Goal: Task Accomplishment & Management: Use online tool/utility

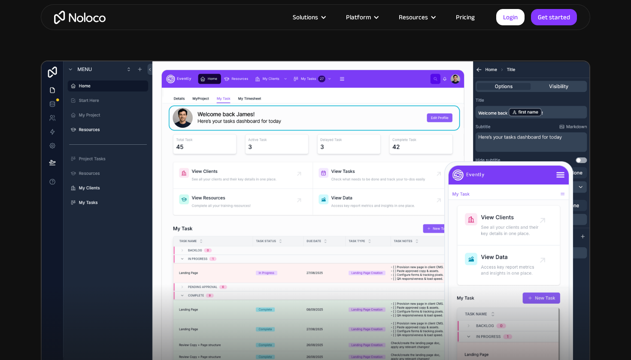
scroll to position [190, 0]
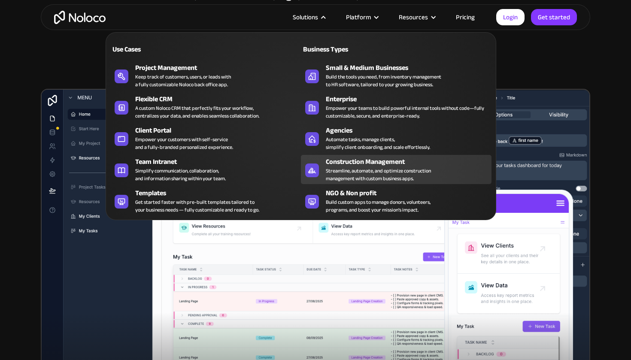
click at [455, 173] on div "Construction Management Streamline, automate, and optimize construction managem…" at bounding box center [406, 170] width 161 height 26
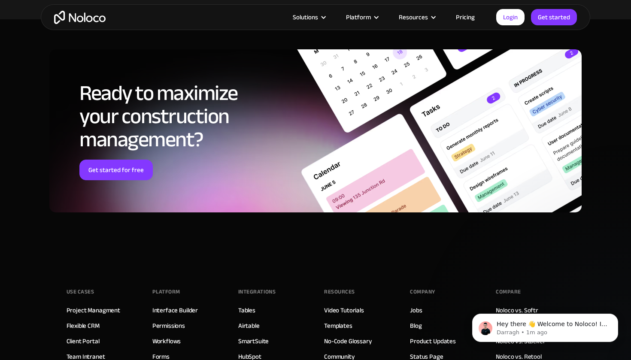
scroll to position [4000, 0]
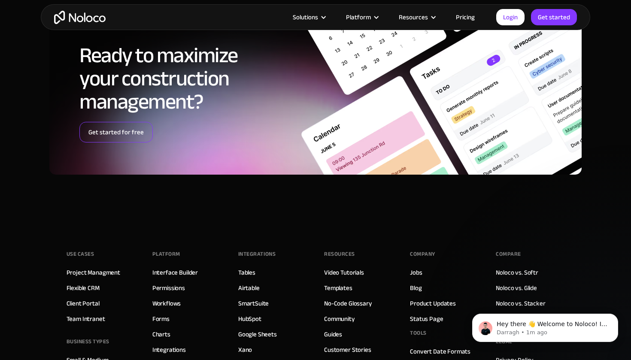
click at [131, 127] on link "Get started for free" at bounding box center [115, 132] width 73 height 21
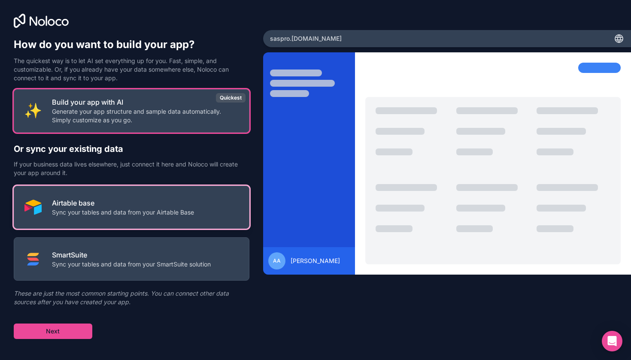
click at [171, 207] on p "Airtable base" at bounding box center [123, 203] width 142 height 10
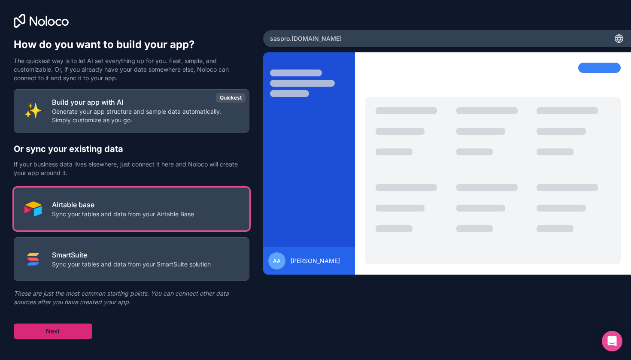
click at [72, 334] on button "Next" at bounding box center [53, 330] width 79 height 15
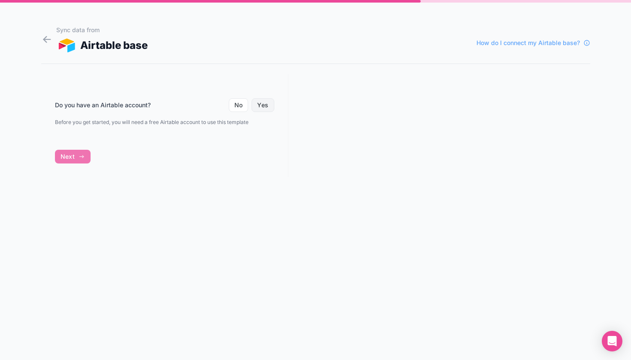
click at [260, 103] on button "Yes" at bounding box center [262, 105] width 22 height 14
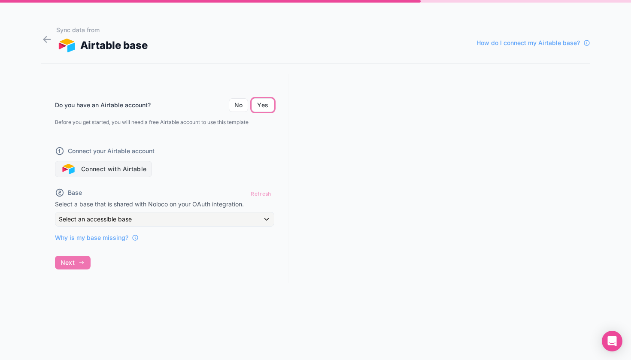
click at [130, 170] on button "Connect with Airtable" at bounding box center [103, 169] width 97 height 16
click at [128, 170] on button "Connect with Airtable" at bounding box center [103, 169] width 97 height 16
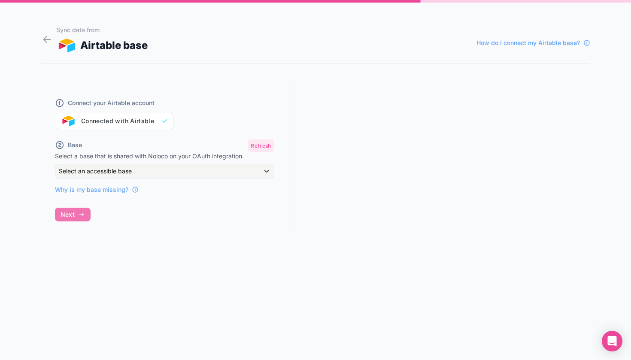
click at [262, 145] on button "Refresh" at bounding box center [261, 145] width 26 height 12
click at [251, 171] on div "Select an accessible base" at bounding box center [164, 171] width 218 height 14
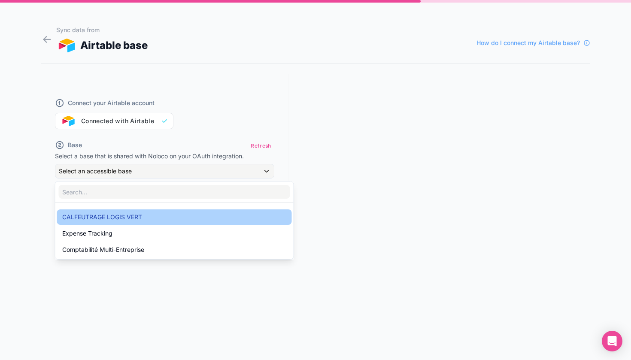
click at [165, 219] on div "CALFEUTRAGE LOGIS VERT" at bounding box center [174, 217] width 224 height 10
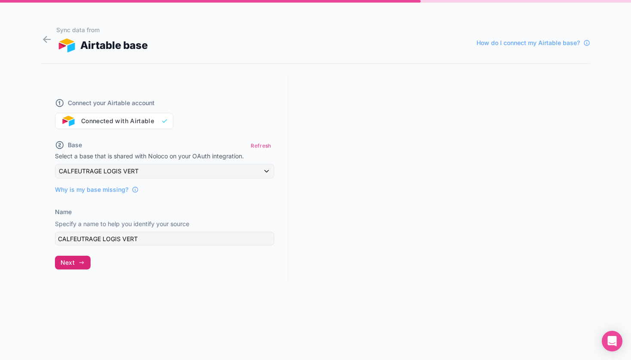
click at [74, 266] on button "Next" at bounding box center [73, 263] width 36 height 14
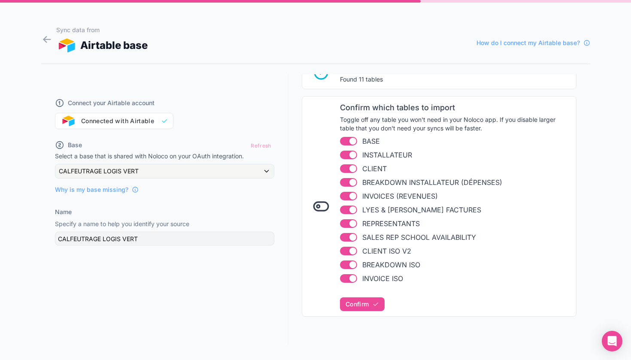
scroll to position [86, 0]
click at [363, 302] on span "Confirm" at bounding box center [356, 305] width 23 height 8
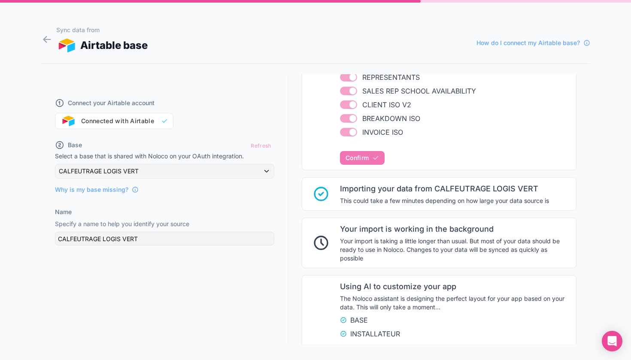
scroll to position [462, 0]
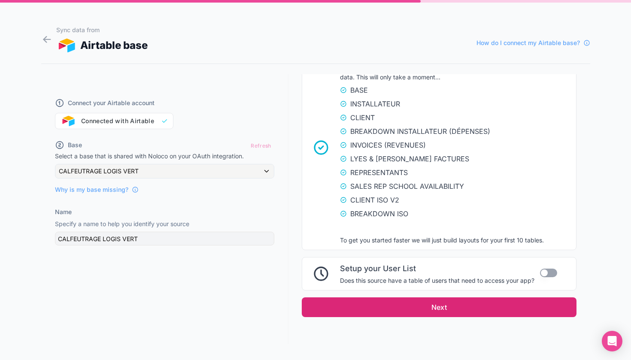
click at [444, 308] on button "Next" at bounding box center [439, 307] width 275 height 20
